Goal: Transaction & Acquisition: Purchase product/service

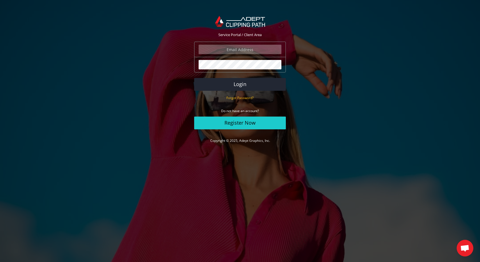
click at [253, 49] on input "email" at bounding box center [240, 49] width 83 height 9
type input "sander@eyegraphic.be"
click at [194, 78] on button "Login" at bounding box center [240, 84] width 92 height 13
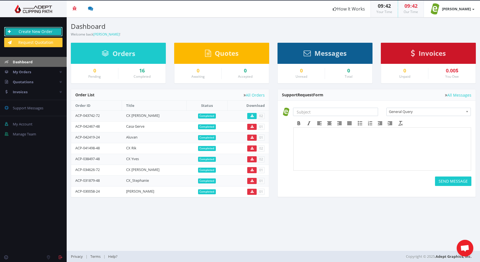
click at [40, 29] on link "Create New Order" at bounding box center [33, 31] width 58 height 9
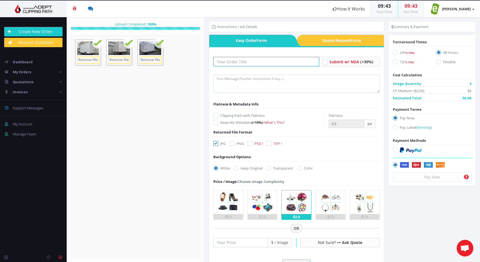
click at [230, 63] on input "text" at bounding box center [267, 61] width 106 height 9
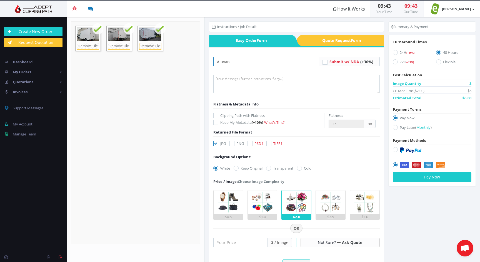
type input "Aluvan"
click at [251, 144] on icon at bounding box center [250, 143] width 5 height 5
click at [251, 144] on input "PSD !" at bounding box center [251, 144] width 4 height 4
checkbox input "true"
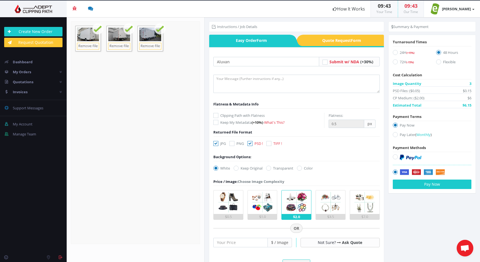
click at [271, 170] on label "Transparent" at bounding box center [279, 169] width 27 height 6
click at [271, 170] on input "Transparent" at bounding box center [270, 169] width 4 height 4
radio input "true"
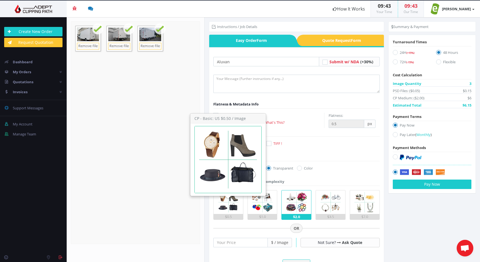
click at [227, 205] on img at bounding box center [229, 203] width 24 height 24
click at [0, 0] on input "$0.5" at bounding box center [0, 0] width 0 height 0
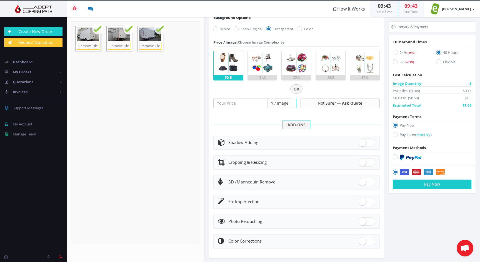
scroll to position [141, 0]
click at [364, 141] on span at bounding box center [367, 142] width 17 height 8
click at [363, 141] on input "checkbox" at bounding box center [361, 141] width 4 height 4
checkbox input "true"
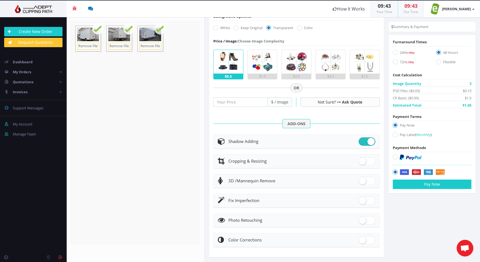
radio input "true"
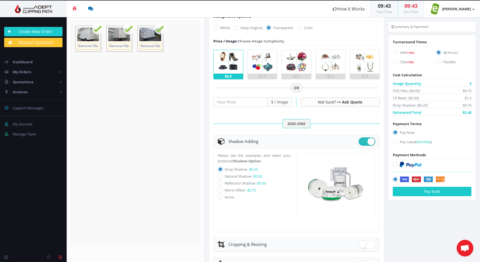
click at [244, 177] on label "Natural Shadow - $0.50" at bounding box center [243, 176] width 37 height 5
click at [223, 177] on input "Natural Shadow - $0.50" at bounding box center [221, 177] width 4 height 4
radio input "true"
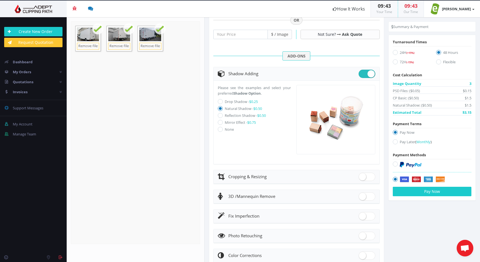
scroll to position [209, 0]
click at [368, 216] on span at bounding box center [367, 216] width 17 height 8
click at [363, 216] on input "checkbox" at bounding box center [361, 215] width 4 height 4
checkbox input "true"
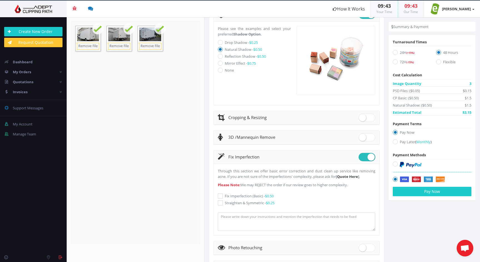
scroll to position [269, 0]
click at [222, 195] on icon at bounding box center [220, 195] width 5 height 5
click at [222, 195] on input "Fix Imperfection (Basic) - $0.50" at bounding box center [221, 195] width 4 height 4
checkbox input "true"
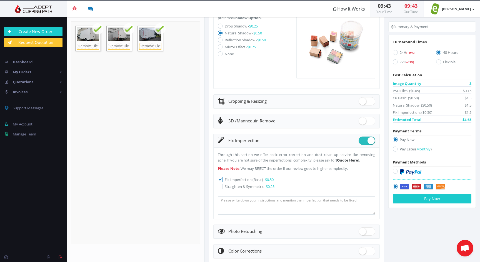
scroll to position [301, 0]
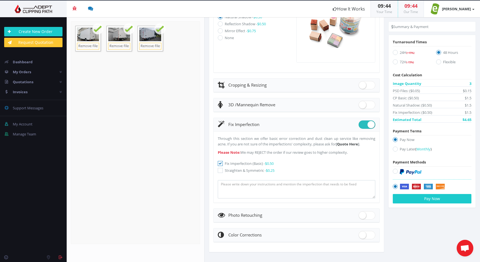
drag, startPoint x: 363, startPoint y: 234, endPoint x: 366, endPoint y: 235, distance: 3.3
click at [364, 234] on span at bounding box center [367, 235] width 17 height 8
click at [363, 234] on input "checkbox" at bounding box center [361, 234] width 4 height 4
checkbox input "true"
radio input "true"
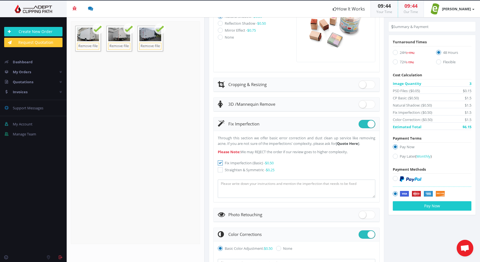
scroll to position [341, 0]
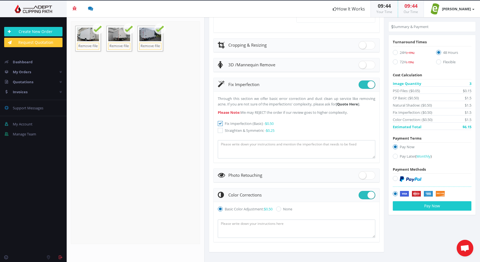
click at [393, 53] on icon at bounding box center [395, 52] width 5 height 5
click at [394, 53] on input "24H (+15%)" at bounding box center [396, 53] width 4 height 4
radio input "true"
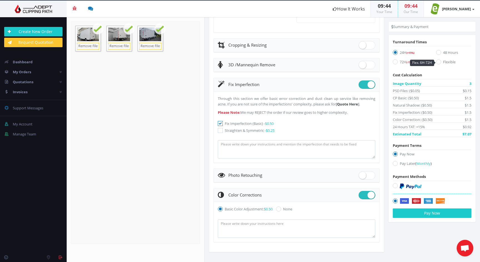
click at [439, 61] on icon at bounding box center [438, 61] width 5 height 5
click at [439, 61] on input "Flexible" at bounding box center [440, 62] width 4 height 4
radio input "true"
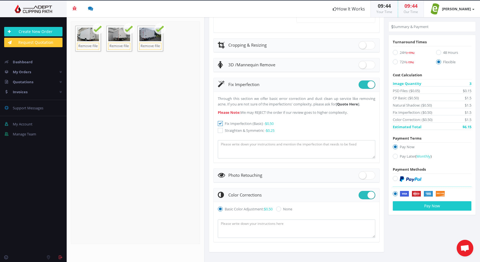
click at [399, 53] on label "24H (+15%)" at bounding box center [410, 54] width 35 height 8
click at [398, 53] on input "24H (+15%)" at bounding box center [396, 53] width 4 height 4
radio input "true"
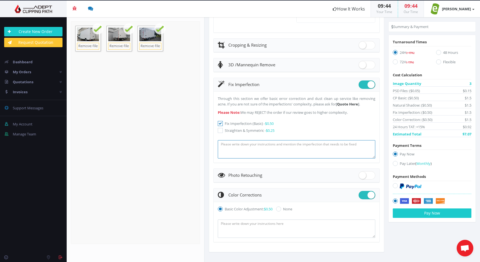
click at [283, 149] on textarea at bounding box center [297, 149] width 158 height 18
click at [220, 131] on icon at bounding box center [220, 130] width 5 height 5
click at [220, 131] on input "Straighten & Symmetric - $0.25" at bounding box center [221, 131] width 4 height 4
checkbox input "true"
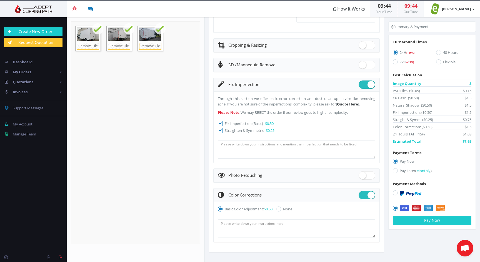
click at [220, 124] on icon at bounding box center [220, 123] width 5 height 5
click at [220, 124] on input "Fix Imperfection (Basic) - $0.50" at bounding box center [221, 124] width 4 height 4
checkbox input "false"
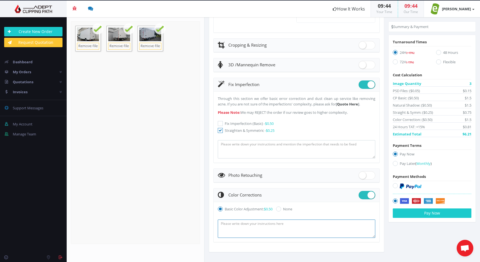
click at [280, 229] on textarea at bounding box center [297, 229] width 158 height 18
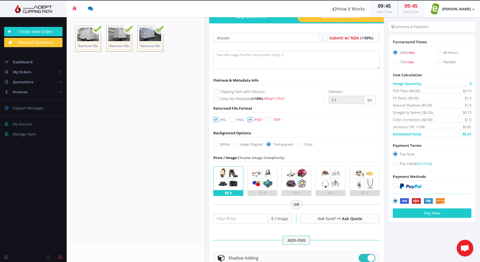
scroll to position [0, 0]
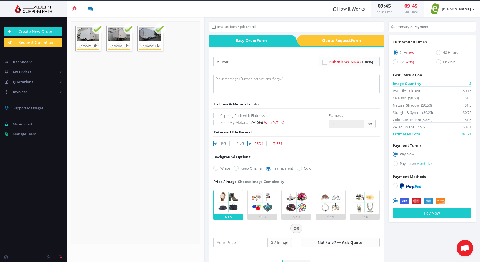
type textarea "Please make the colors and lighting of the three vans identical"
drag, startPoint x: 217, startPoint y: 115, endPoint x: 207, endPoint y: 117, distance: 10.7
click at [217, 115] on icon at bounding box center [216, 115] width 5 height 5
click at [217, 115] on input "Clipping Path with Flatness" at bounding box center [217, 116] width 4 height 4
checkbox input "true"
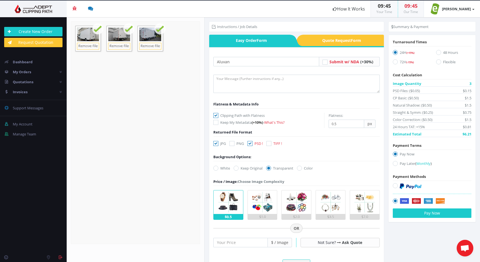
click at [395, 185] on icon at bounding box center [395, 185] width 5 height 5
click at [395, 185] on input "radio" at bounding box center [396, 186] width 4 height 4
radio input "true"
click at [419, 213] on button "Pay Now" at bounding box center [432, 213] width 79 height 9
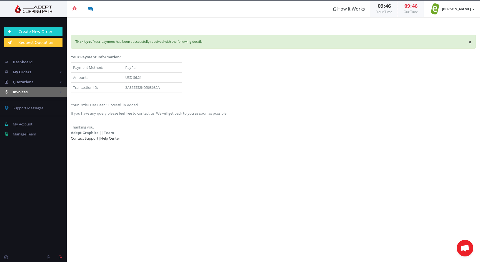
click at [28, 92] on link "Invoices" at bounding box center [33, 92] width 67 height 10
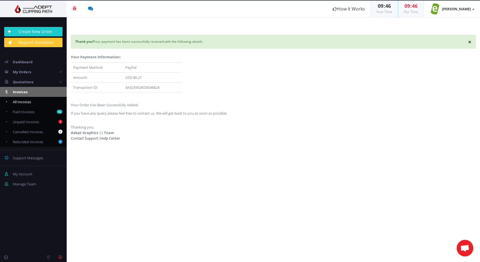
click at [28, 103] on span "All Invoices" at bounding box center [22, 102] width 18 height 5
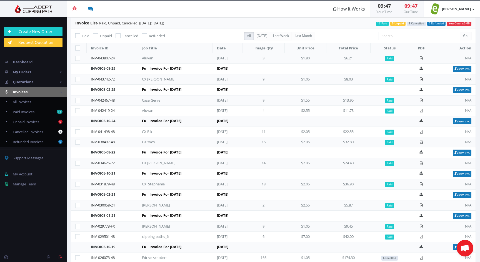
click at [423, 80] on icon at bounding box center [422, 80] width 4 height 4
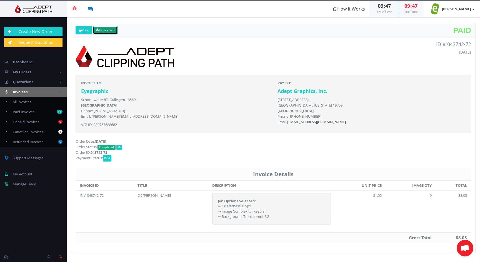
click at [108, 31] on link "Download" at bounding box center [105, 30] width 25 height 8
